Goal: Go to known website: Go to known website

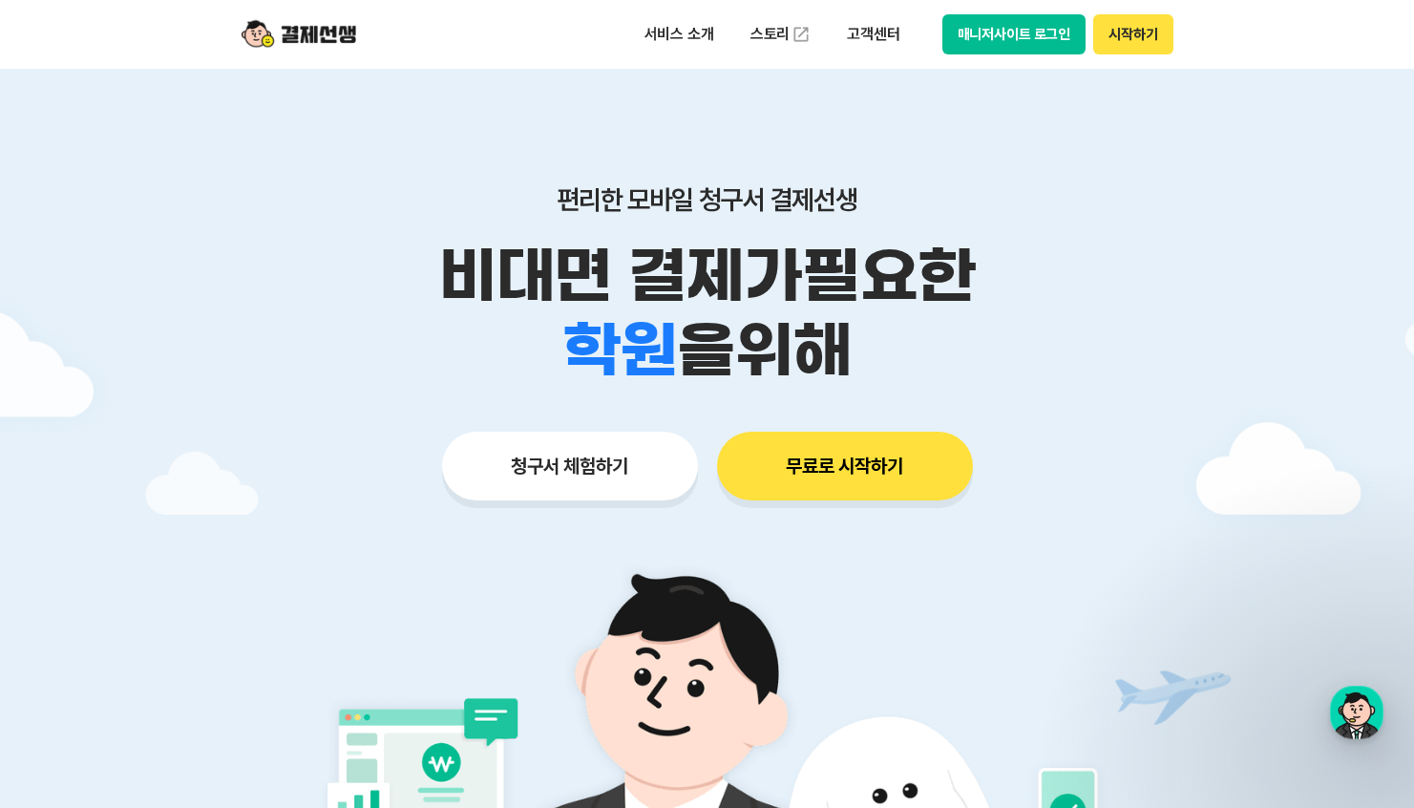
click at [1124, 30] on button "시작하기" at bounding box center [1132, 34] width 79 height 40
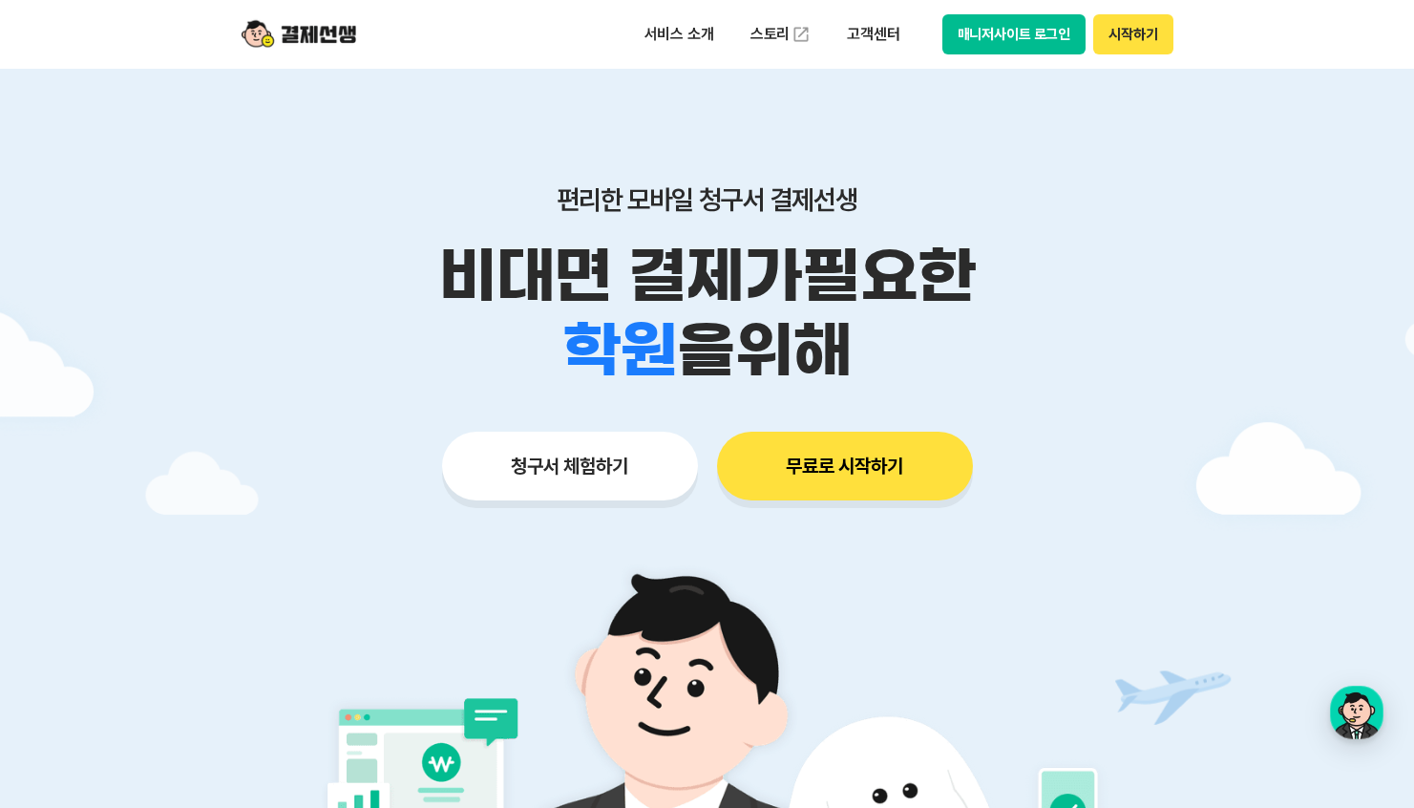
click at [1002, 38] on button "매니저사이트 로그인" at bounding box center [1014, 34] width 144 height 40
